Goal: Information Seeking & Learning: Learn about a topic

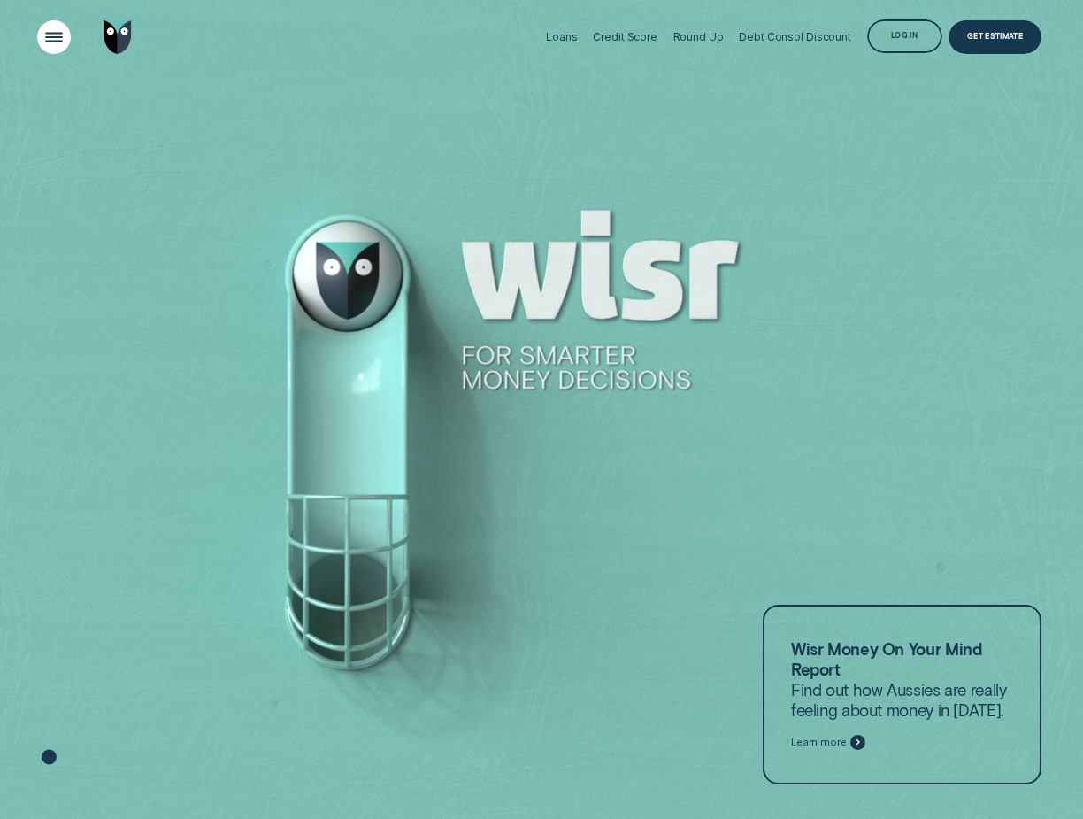
click at [56, 39] on div "Open Menu" at bounding box center [54, 37] width 48 height 48
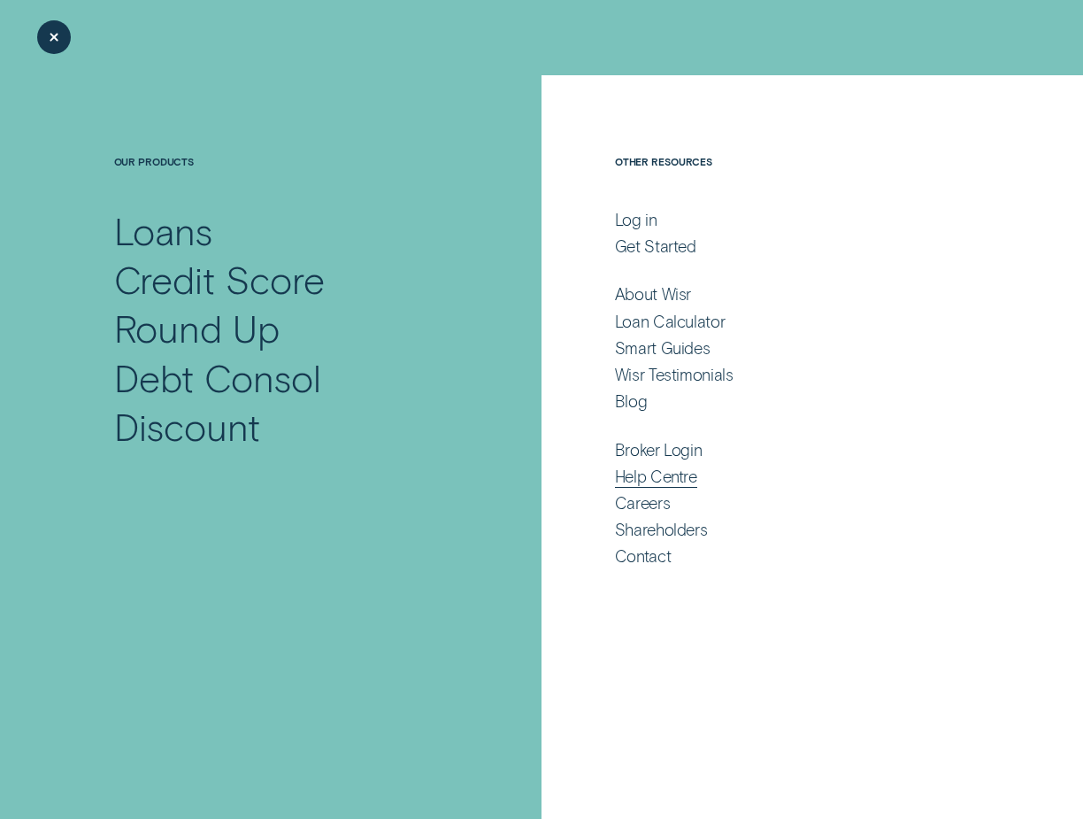
click at [650, 481] on div "Help Centre" at bounding box center [656, 476] width 82 height 20
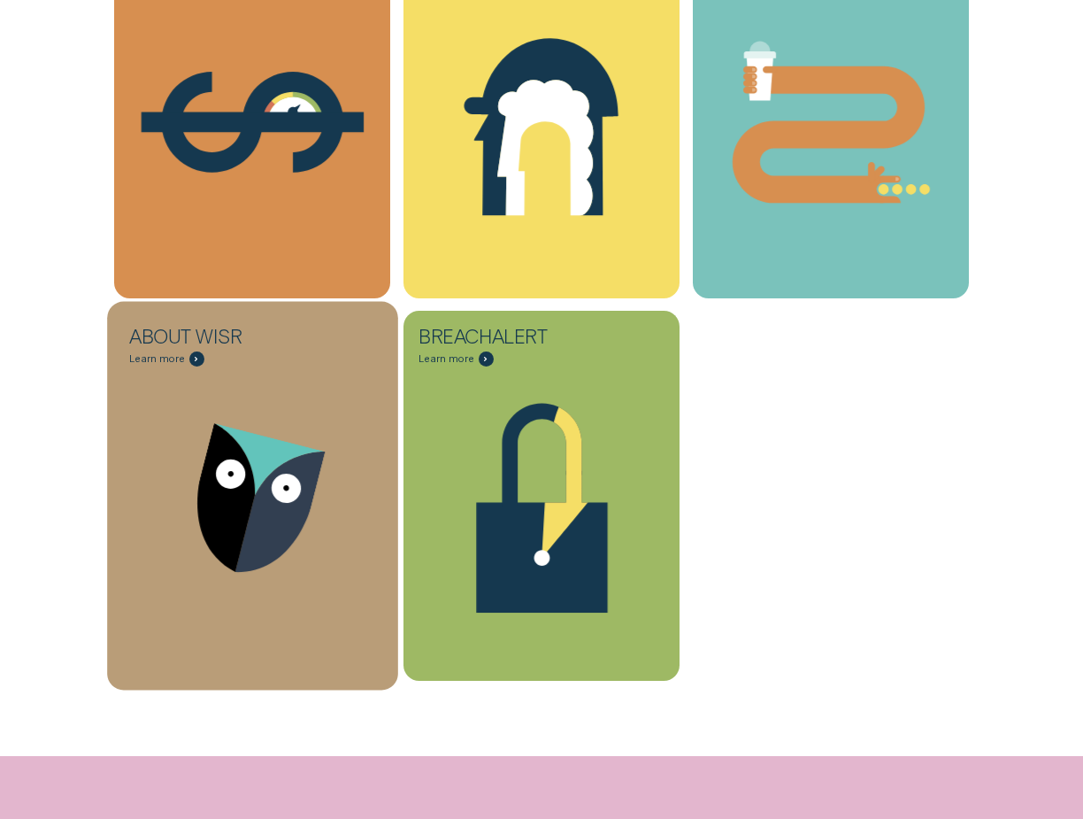
scroll to position [566, 0]
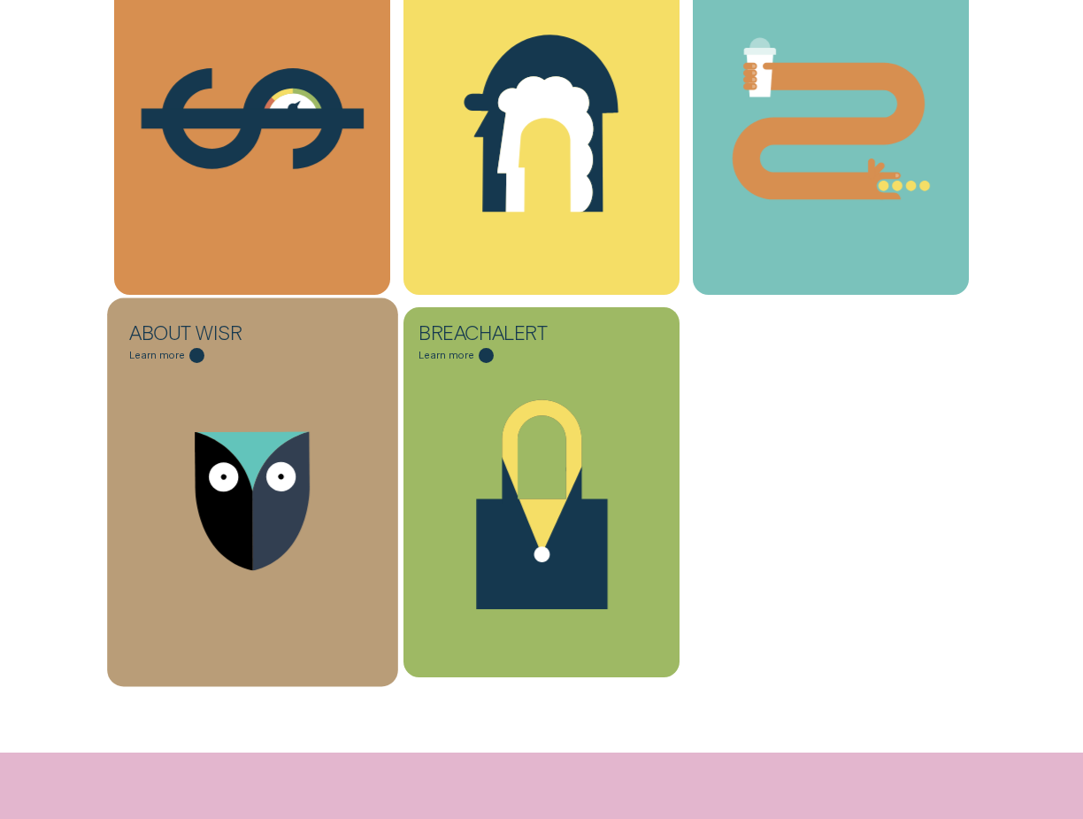
click at [264, 468] on icon "About Wisr - Learn more" at bounding box center [281, 501] width 58 height 140
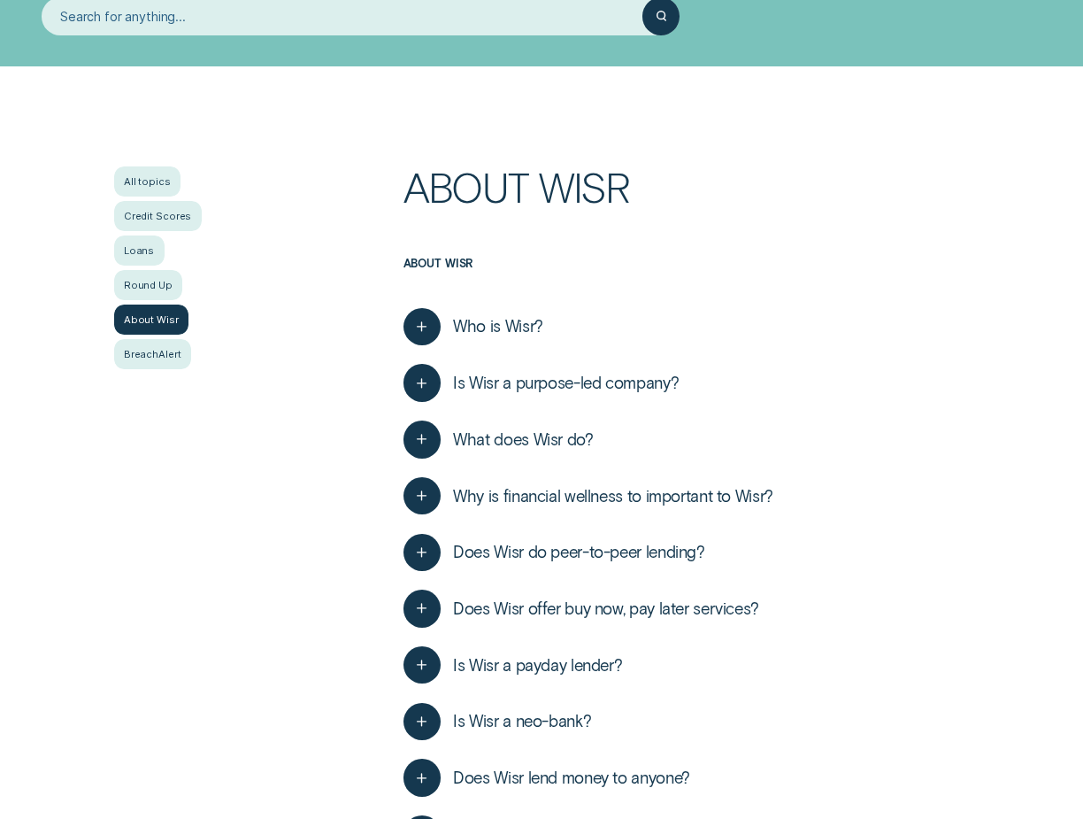
scroll to position [224, 0]
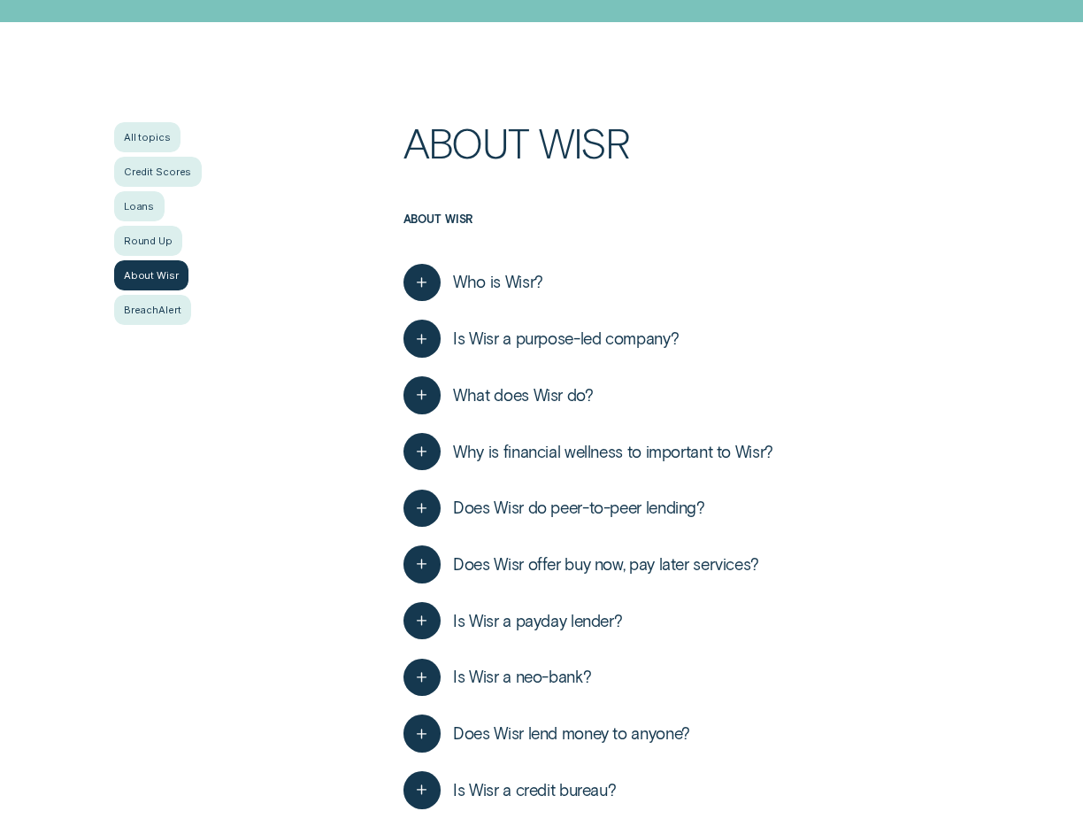
click at [422, 282] on div "button" at bounding box center [422, 282] width 0 height 0
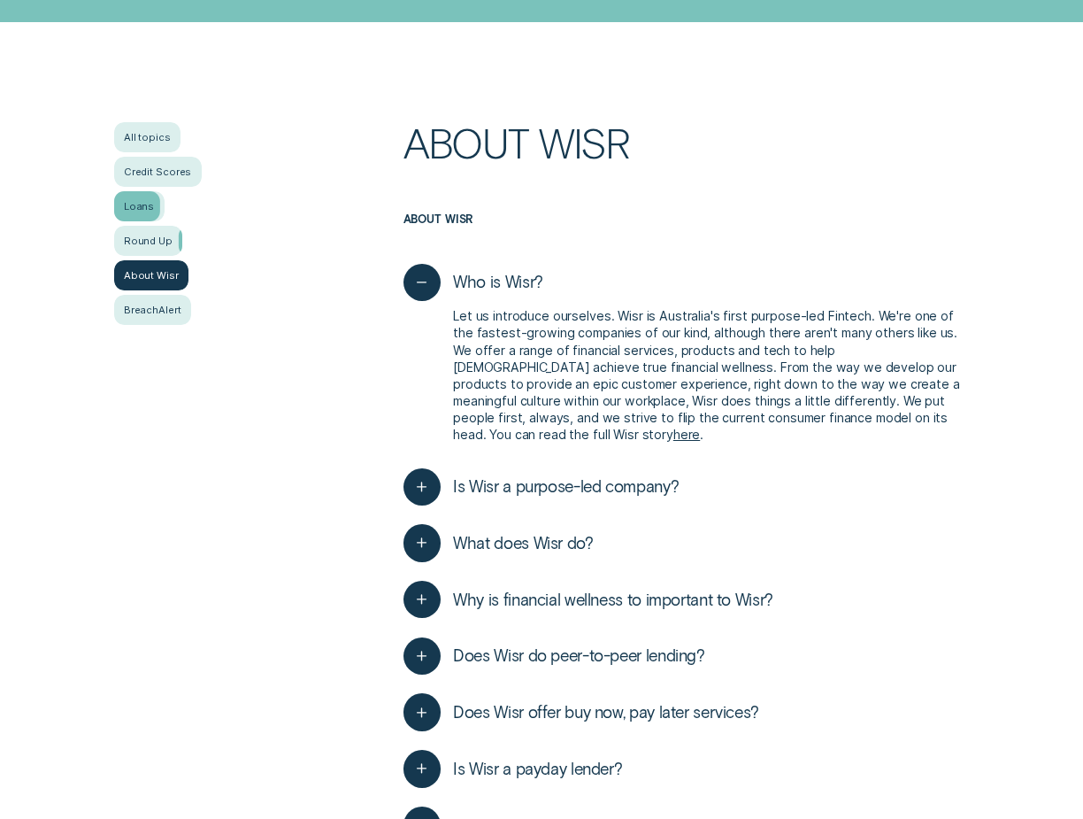
click at [143, 203] on div "Loans" at bounding box center [139, 206] width 50 height 30
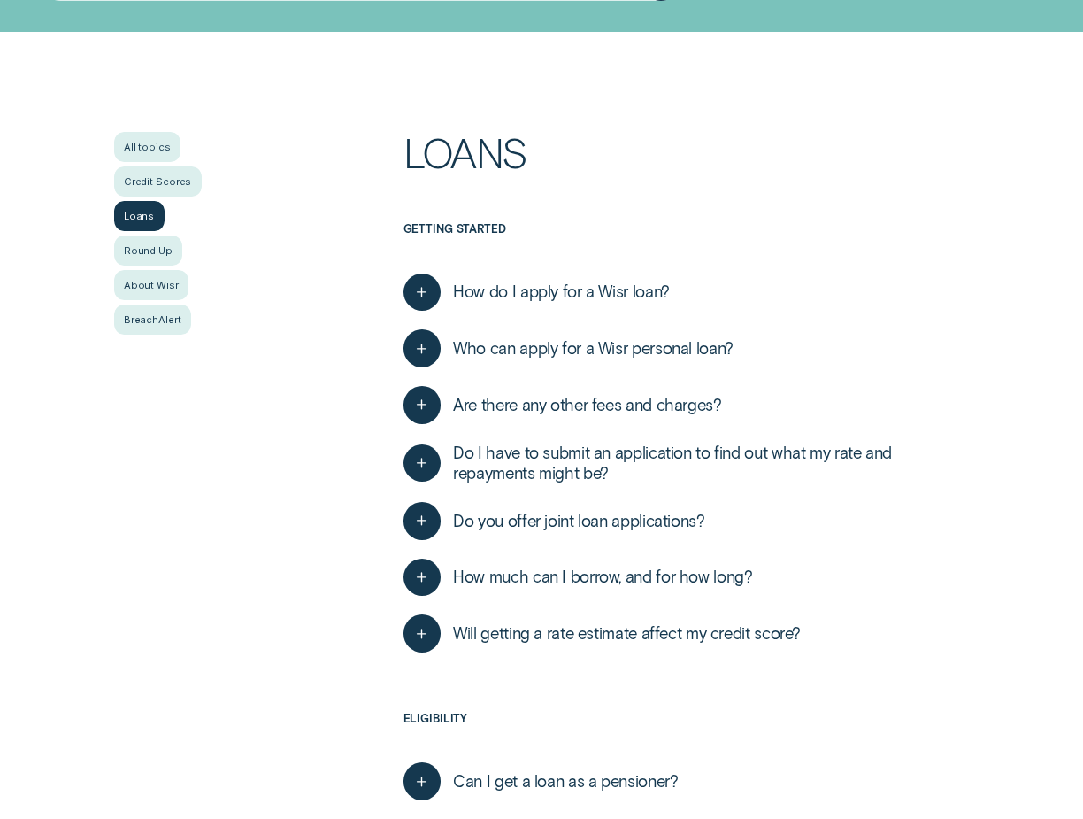
scroll to position [221, 0]
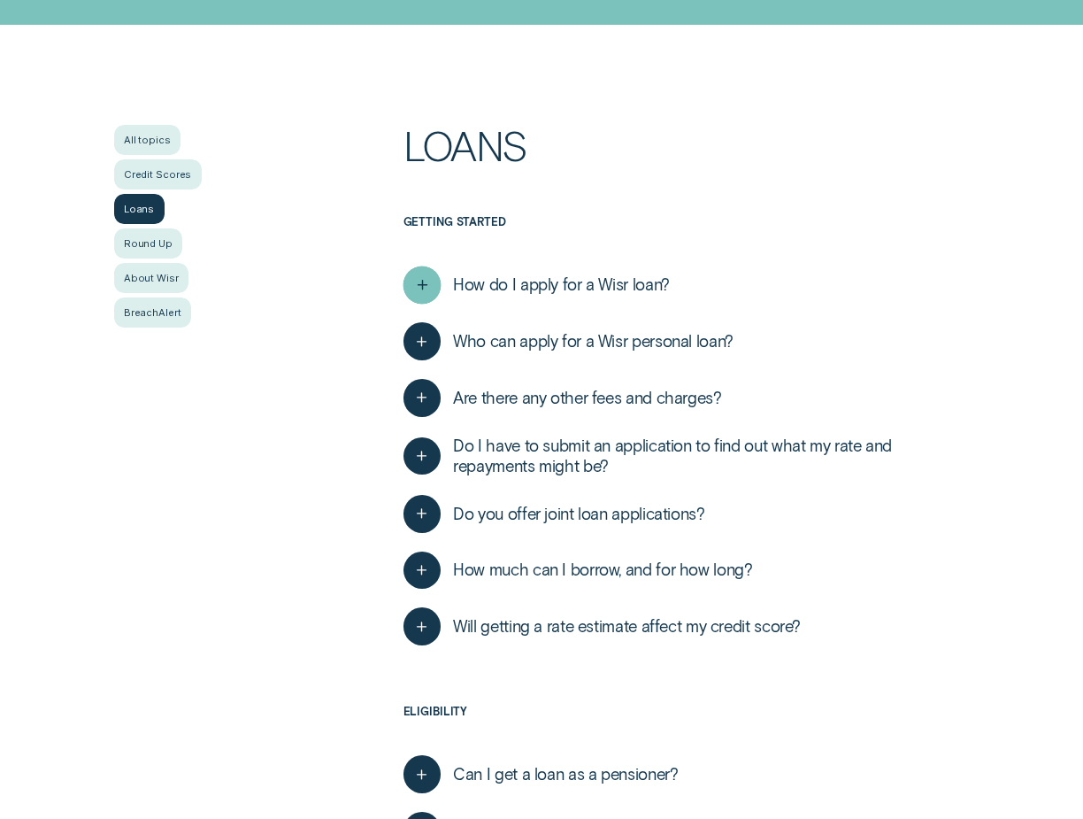
click at [425, 281] on icon "button" at bounding box center [421, 285] width 19 height 27
